Goal: Connect with others: Establish contact or relationships with other users

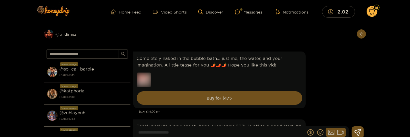
scroll to position [3263, 0]
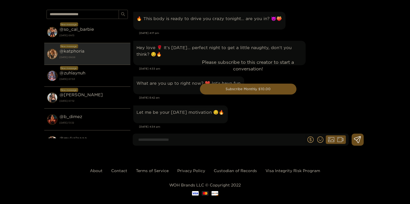
scroll to position [1298, 0]
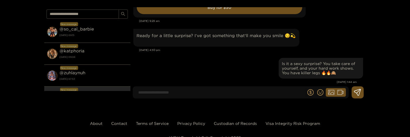
scroll to position [20338, 0]
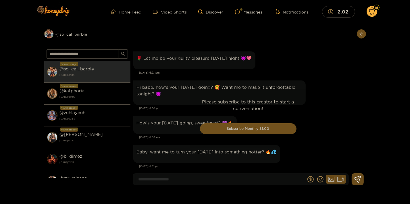
scroll to position [1105, 0]
